Goal: Transaction & Acquisition: Download file/media

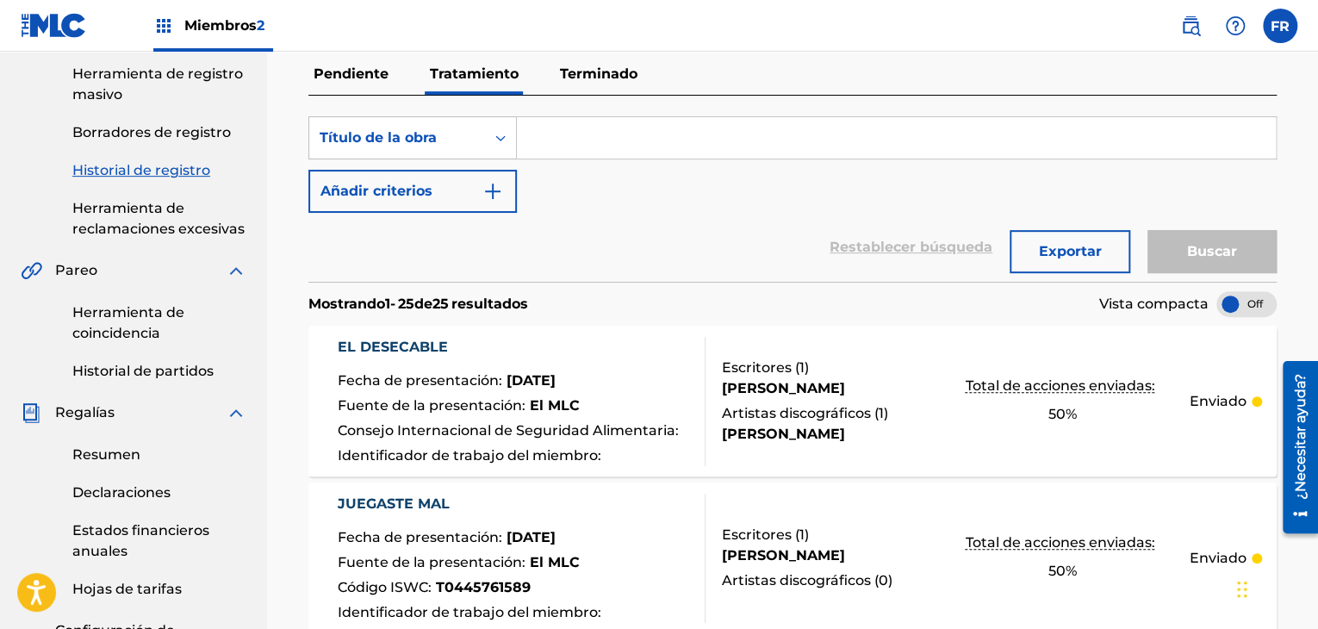
scroll to position [119, 0]
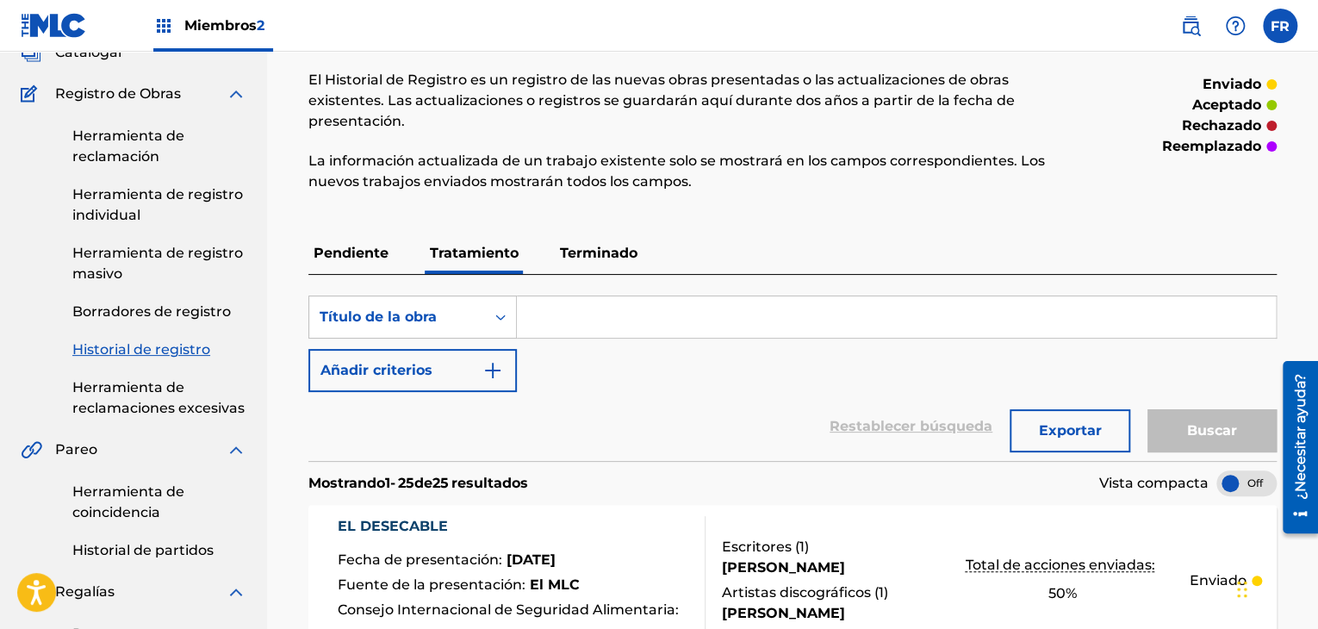
click at [593, 259] on font "Terminado" at bounding box center [599, 253] width 78 height 16
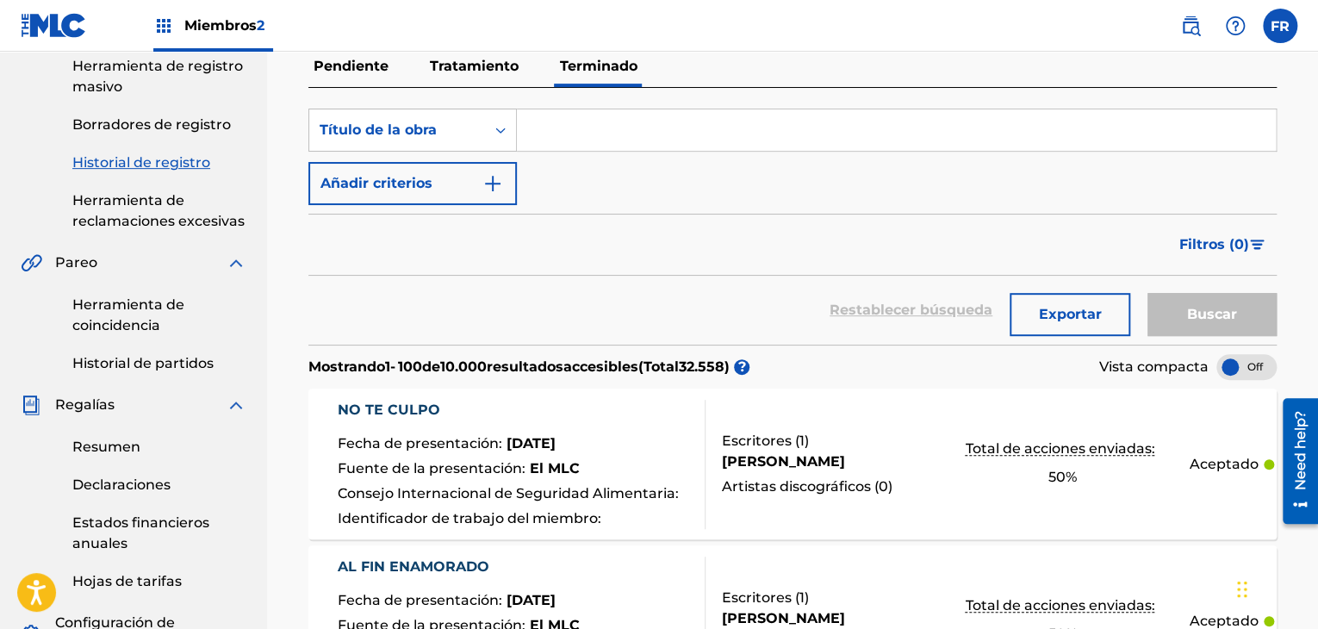
scroll to position [345, 0]
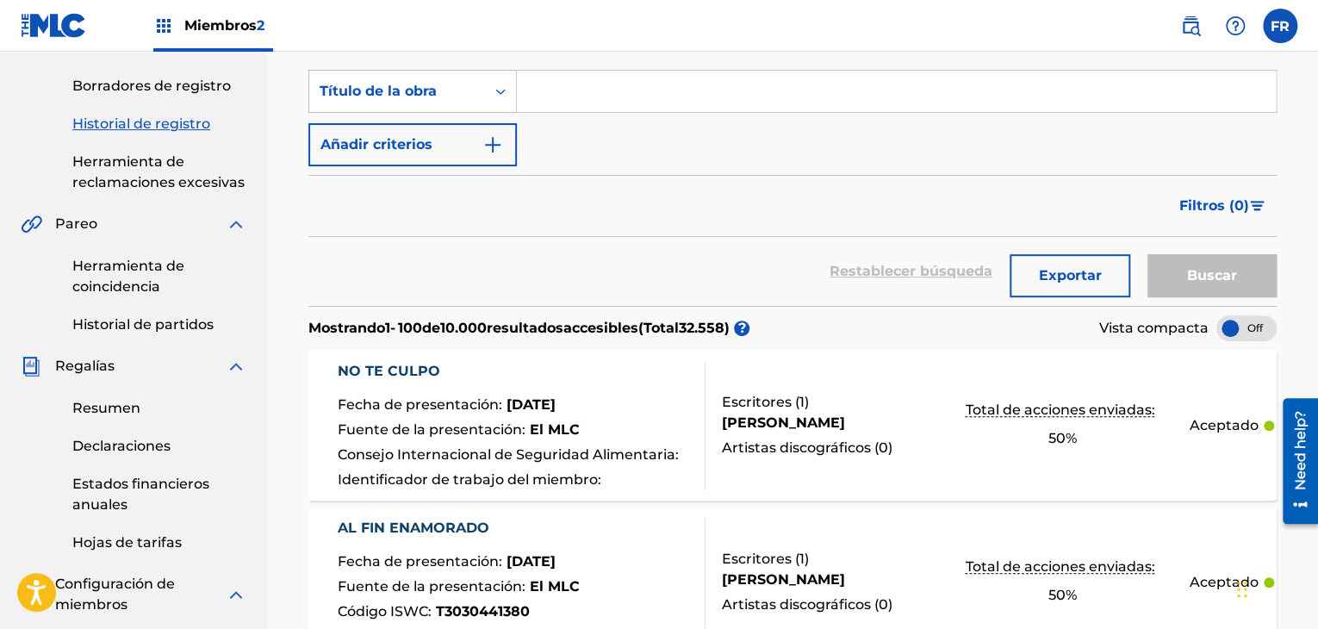
click at [135, 453] on font "Declaraciones" at bounding box center [121, 446] width 98 height 16
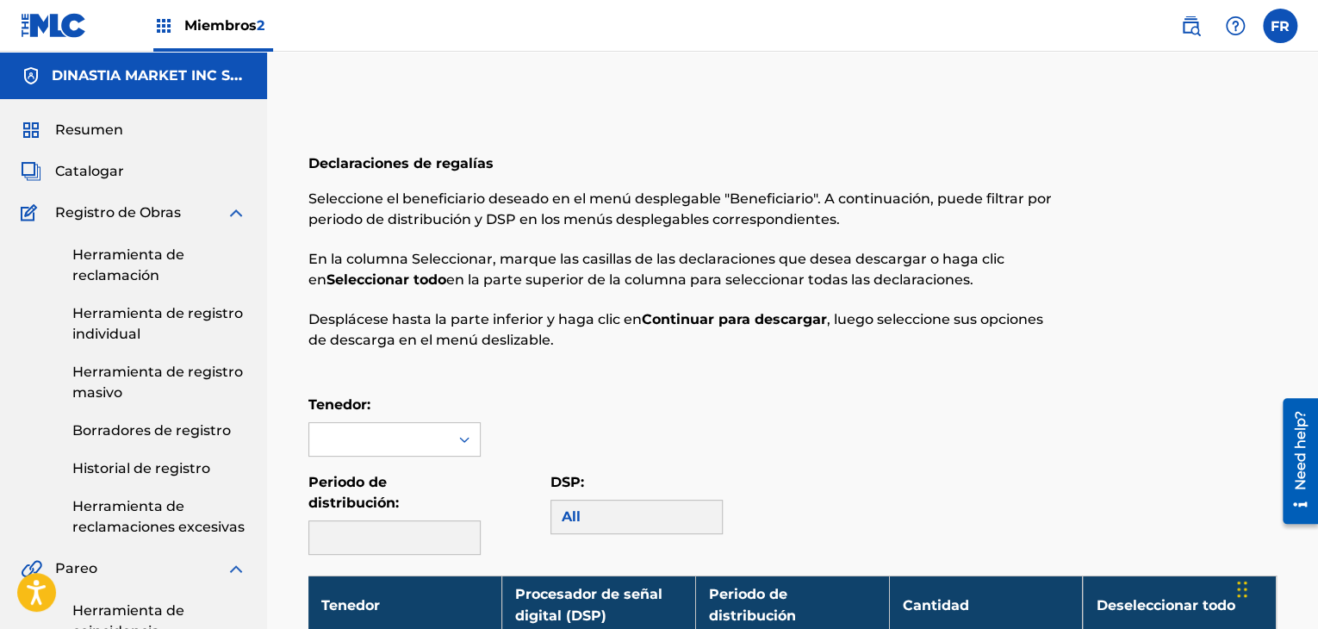
scroll to position [258, 0]
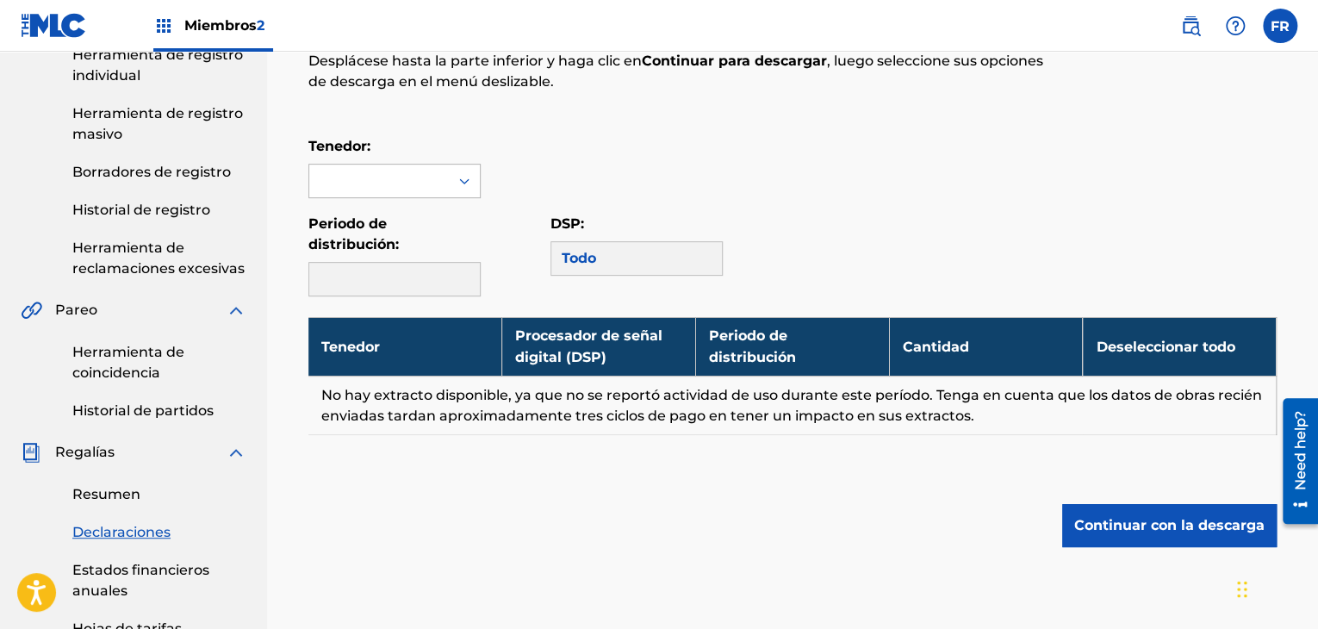
click at [438, 179] on div at bounding box center [379, 181] width 140 height 33
click at [386, 223] on font "DINASTIA MARKET INC SAS" at bounding box center [386, 232] width 133 height 37
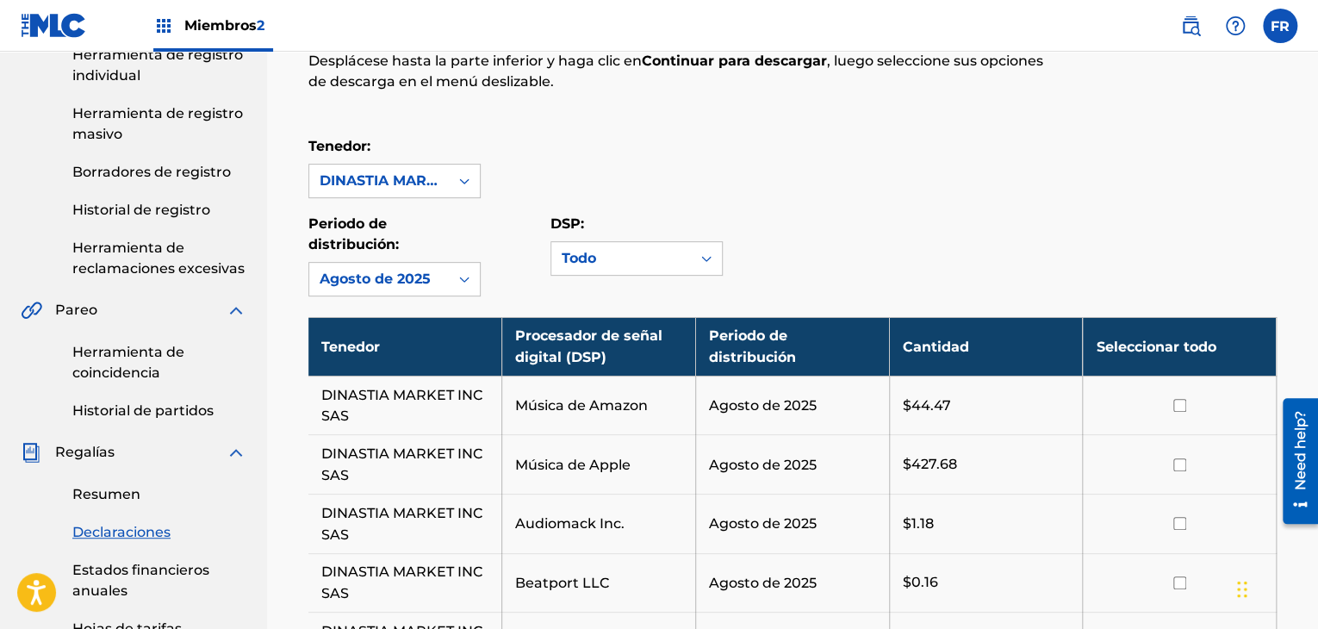
click at [1175, 345] on font "Seleccionar todo" at bounding box center [1156, 347] width 120 height 16
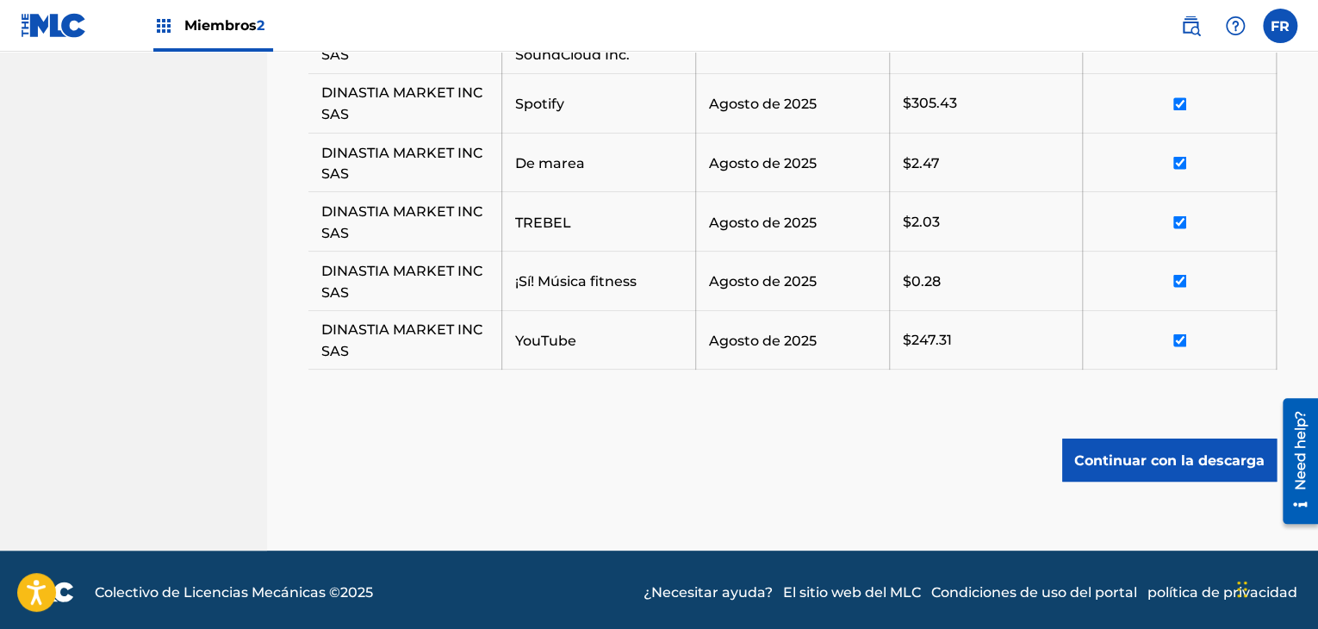
scroll to position [1527, 0]
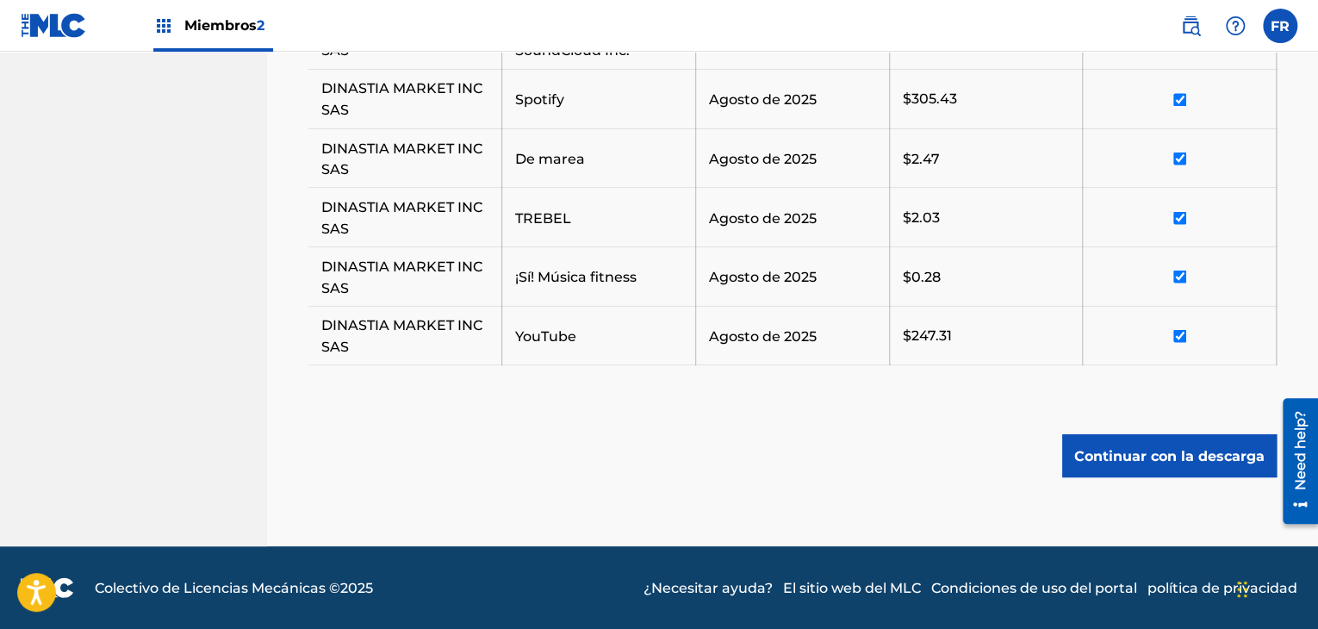
click at [1162, 463] on font "Continuar con la descarga" at bounding box center [1169, 455] width 190 height 21
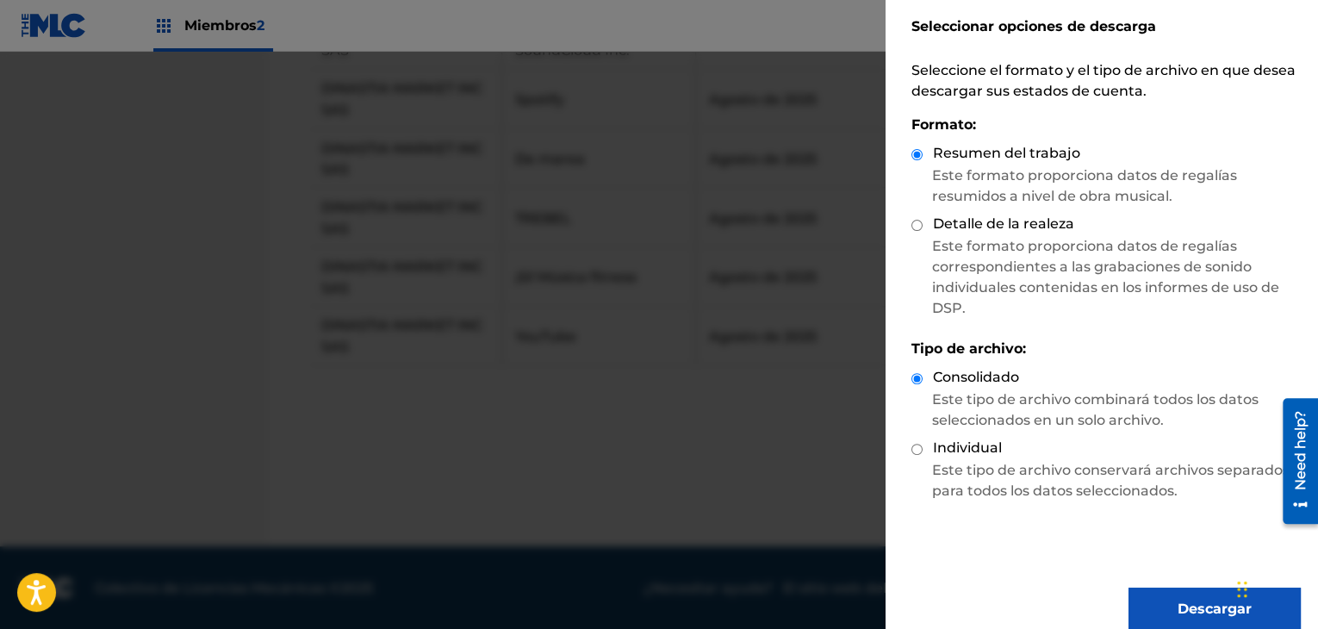
scroll to position [63, 0]
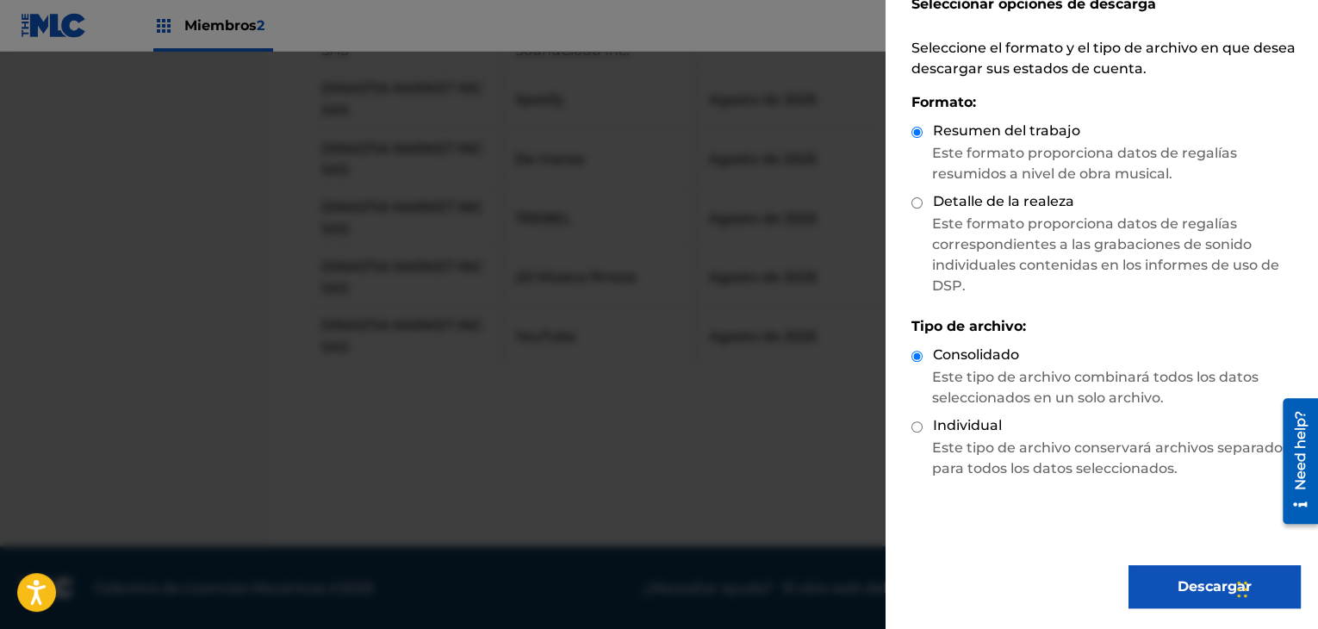
click at [1178, 584] on font "Descargar" at bounding box center [1215, 586] width 74 height 16
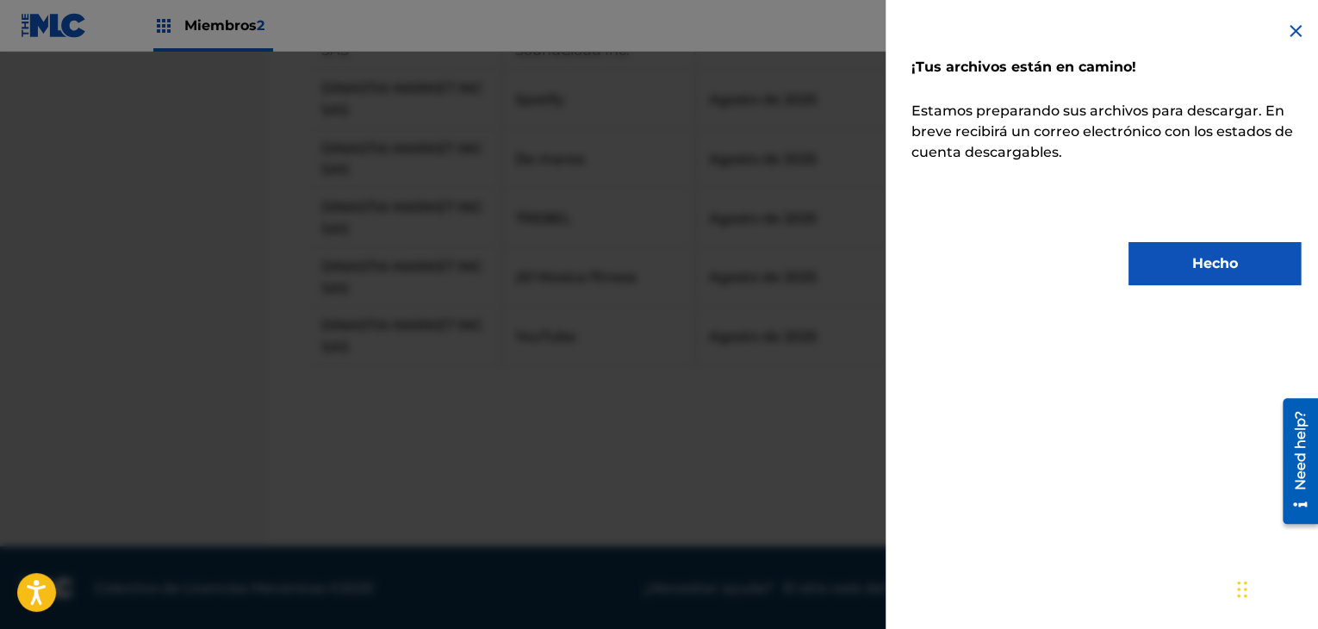
click at [1153, 269] on button "Hecho" at bounding box center [1214, 263] width 172 height 43
